Goal: Task Accomplishment & Management: Complete application form

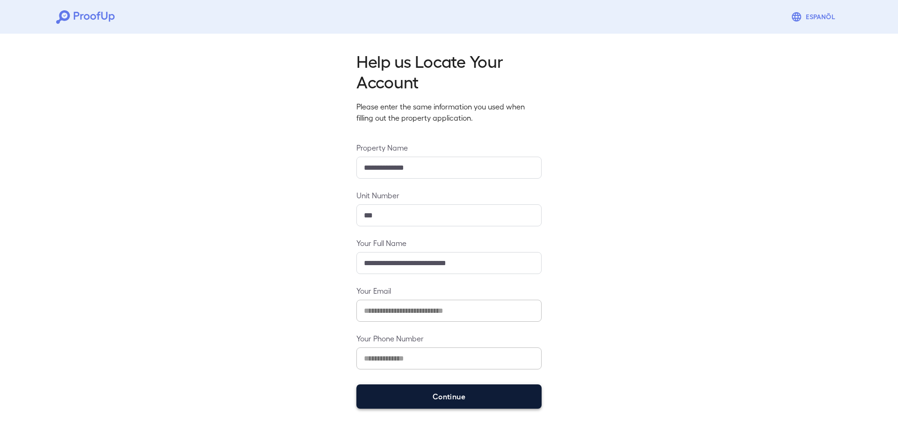
click at [405, 400] on button "Continue" at bounding box center [448, 396] width 185 height 24
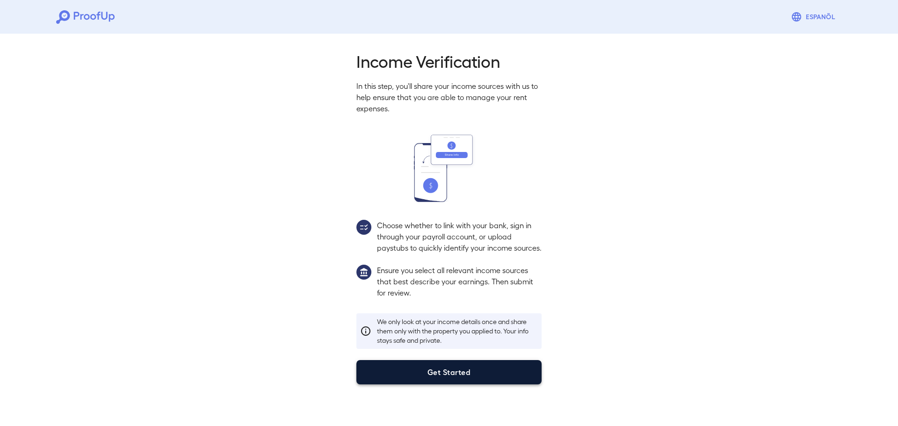
click at [467, 380] on button "Get Started" at bounding box center [448, 372] width 185 height 24
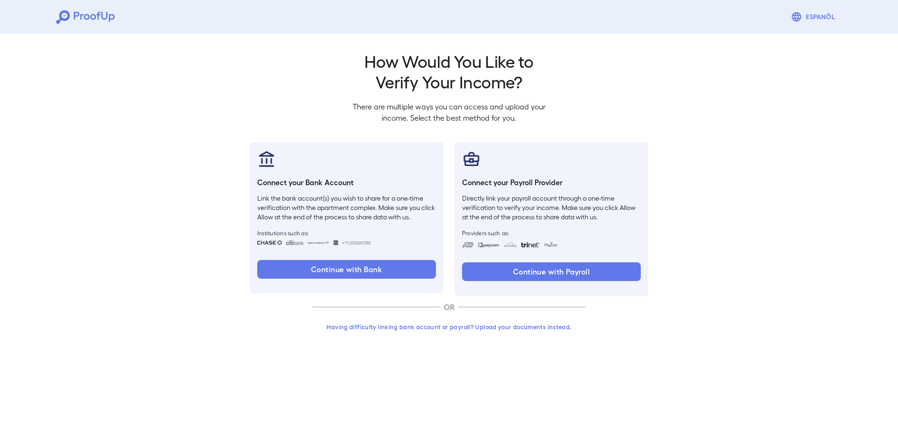
click at [489, 327] on button "Having difficulty linking bank account or payroll? Upload your documents instea…" at bounding box center [448, 326] width 273 height 17
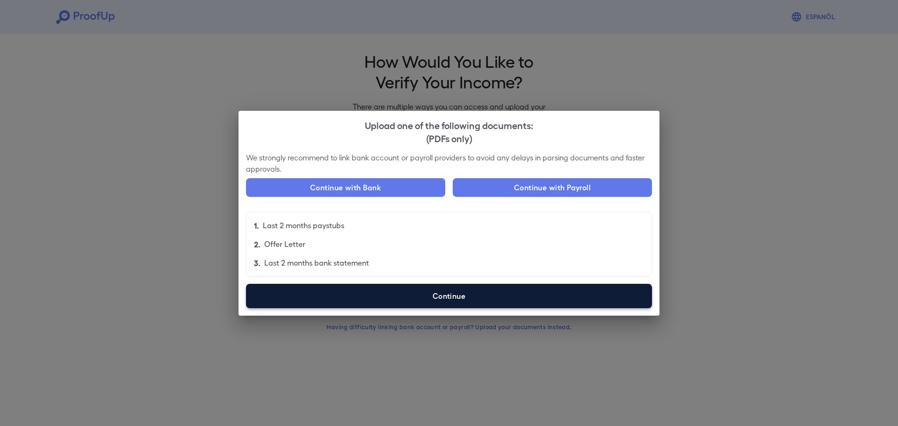
click at [470, 298] on label "Continue" at bounding box center [449, 296] width 406 height 24
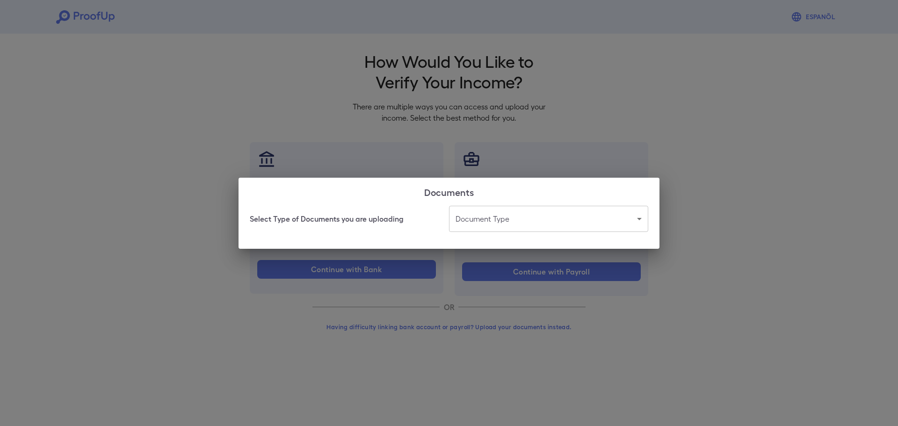
click at [502, 211] on body "Espanõl Go back How Would You Like to Verify Your Income? There are multiple wa…" at bounding box center [449, 178] width 898 height 357
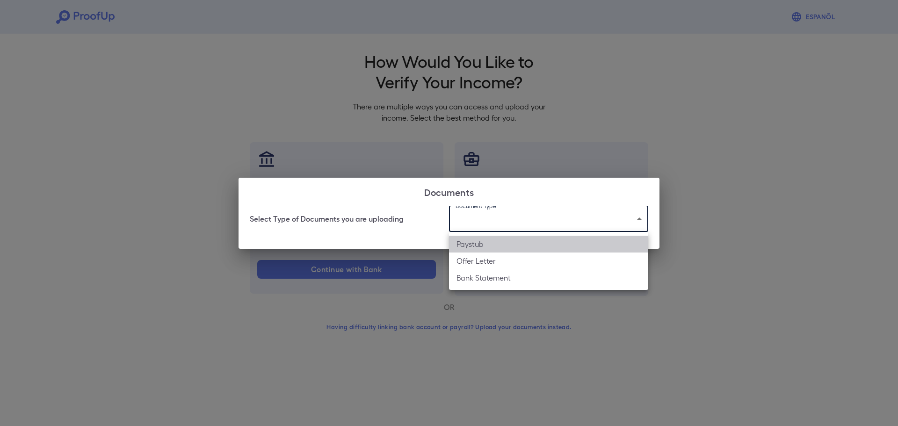
click at [499, 246] on li "Paystub" at bounding box center [548, 244] width 199 height 17
type input "*******"
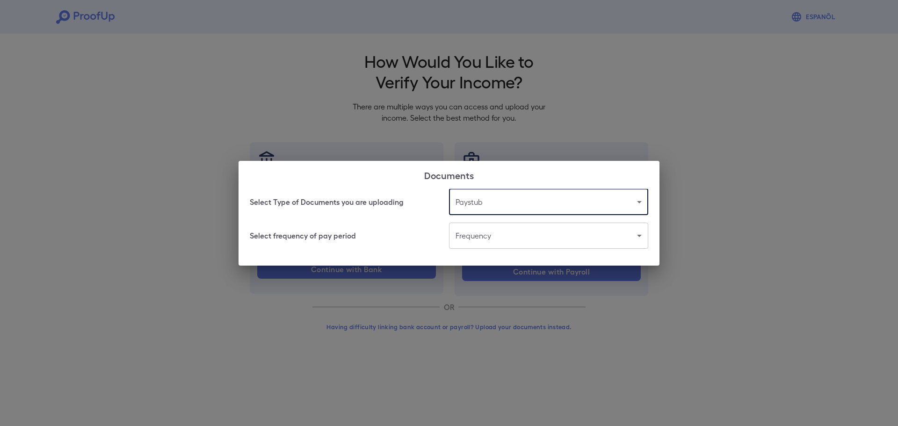
click at [504, 236] on body "Espanõl Go back How Would You Like to Verify Your Income? There are multiple wa…" at bounding box center [449, 178] width 898 height 357
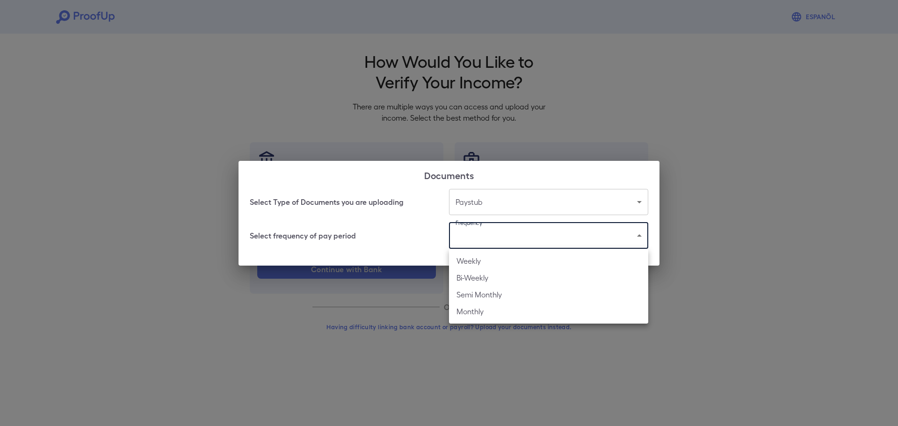
click at [502, 262] on li "Weekly" at bounding box center [548, 261] width 199 height 17
type input "******"
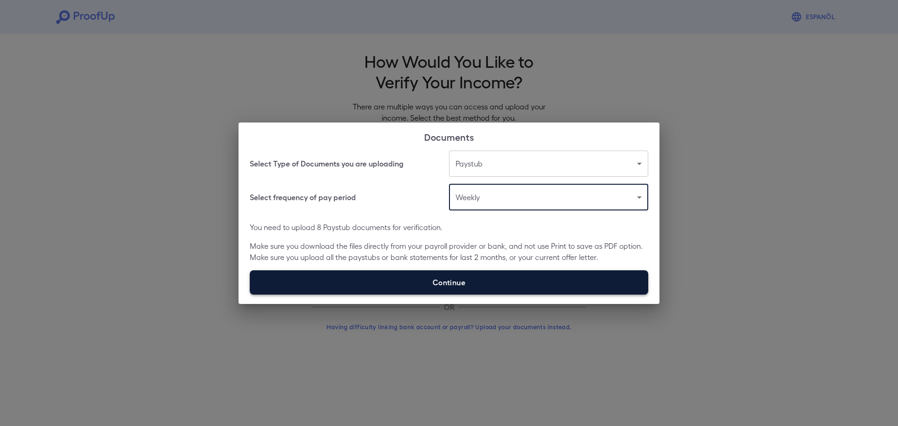
click at [486, 287] on label "Continue" at bounding box center [449, 282] width 398 height 24
click at [250, 294] on input "Continue" at bounding box center [250, 294] width 0 height 0
type input "**********"
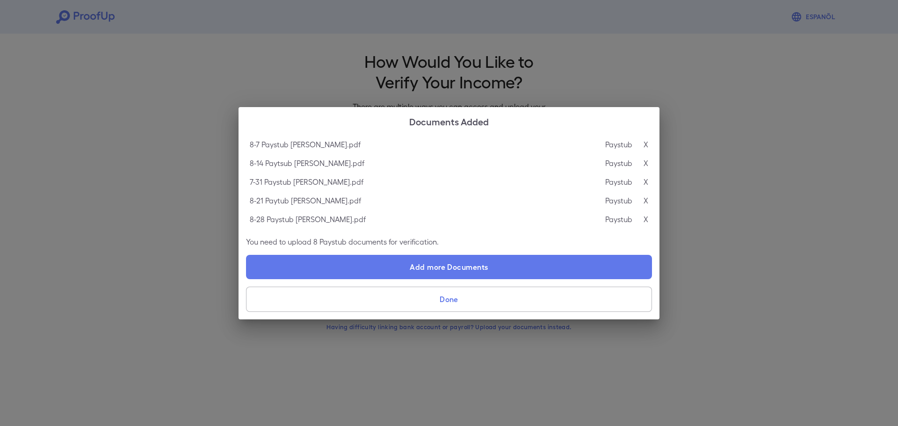
click at [427, 304] on button "Done" at bounding box center [449, 299] width 406 height 25
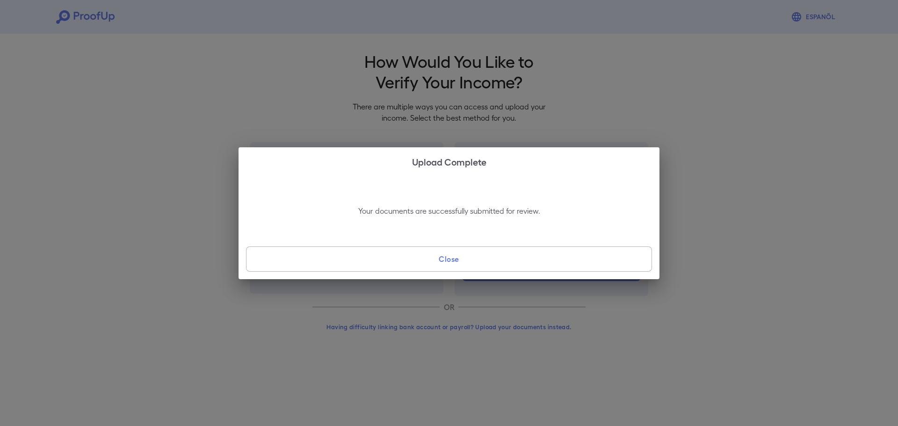
click at [432, 266] on button "Close" at bounding box center [449, 258] width 406 height 25
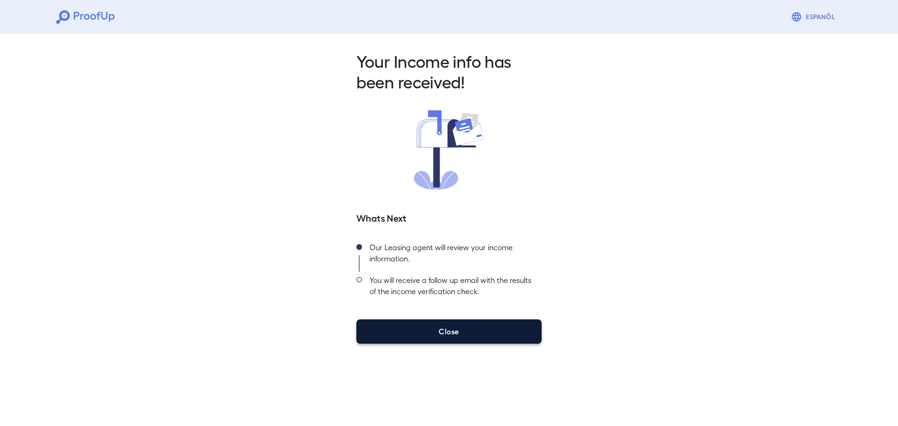
click at [431, 331] on button "Close" at bounding box center [448, 331] width 185 height 24
